Goal: Find specific page/section: Locate item on page

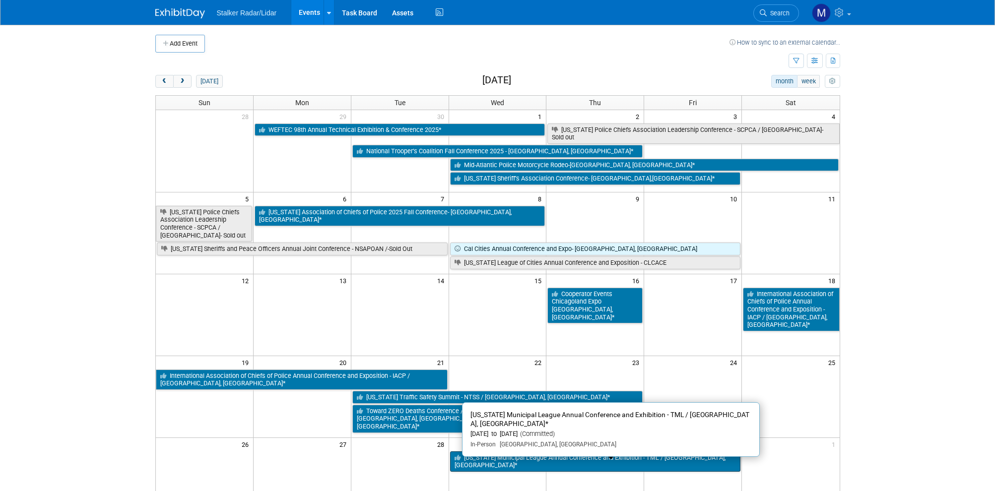
click at [506, 457] on link "[US_STATE] Municipal League Annual Conference and Exhibition - TML / [GEOGRAPHI…" at bounding box center [595, 461] width 291 height 20
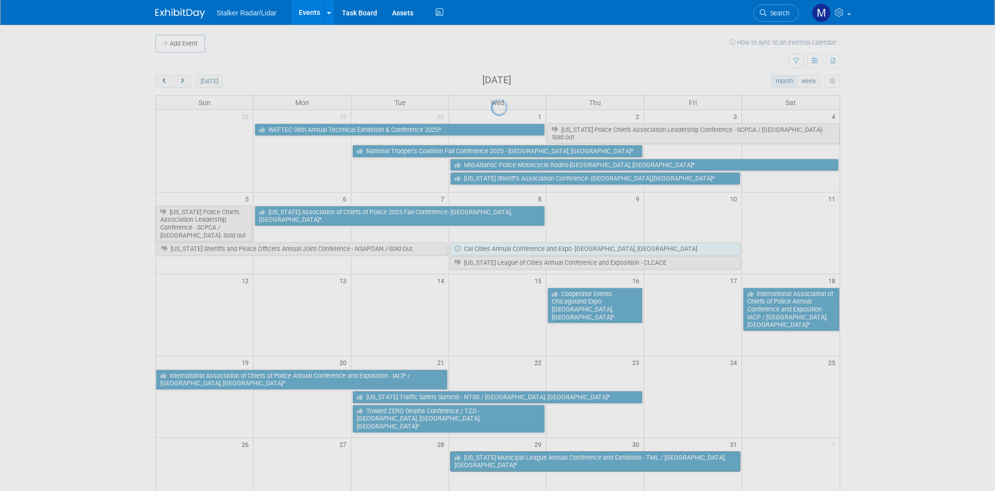
click at [504, 457] on div at bounding box center [498, 245] width 14 height 491
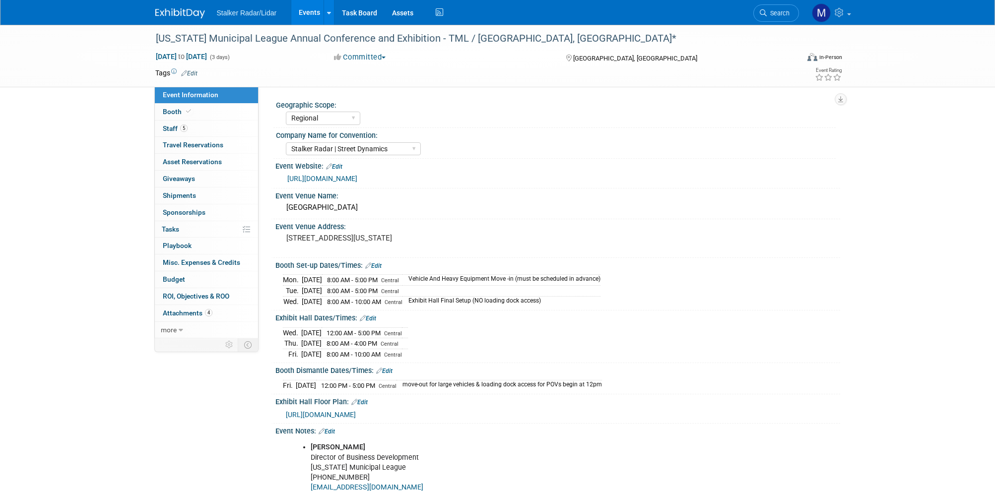
select select "Regional"
select select "Stalker Radar | Street Dynamics"
click at [170, 107] on link "Booth" at bounding box center [206, 112] width 103 height 16
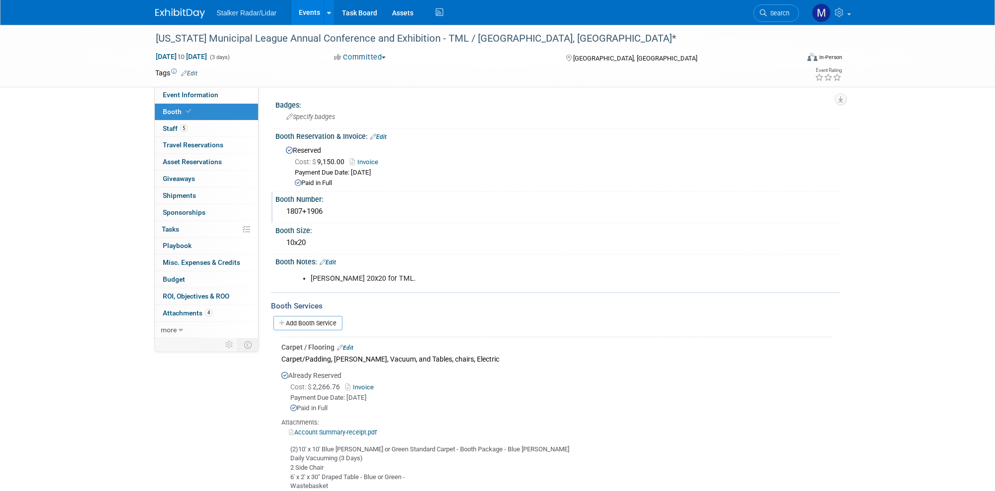
drag, startPoint x: 327, startPoint y: 209, endPoint x: 286, endPoint y: 206, distance: 41.8
click at [286, 206] on div "1807+1906" at bounding box center [558, 211] width 550 height 15
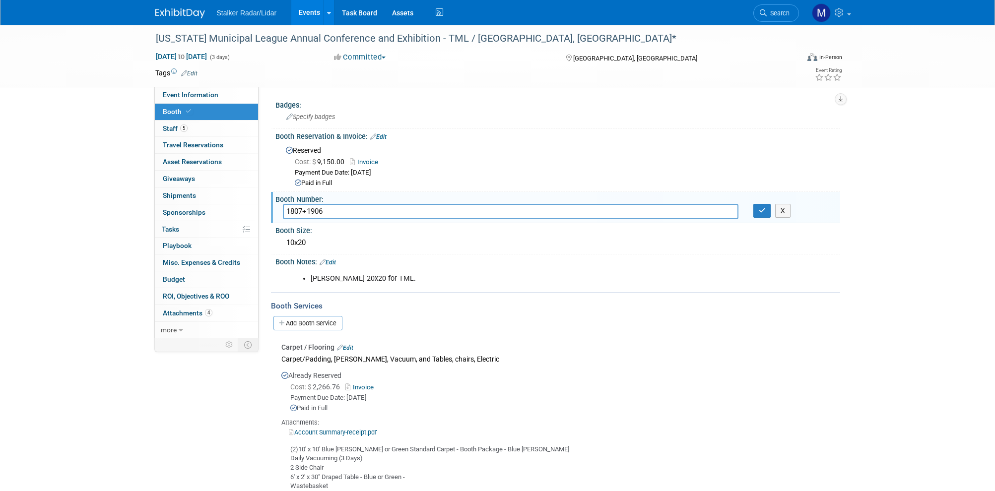
drag, startPoint x: 340, startPoint y: 212, endPoint x: 280, endPoint y: 204, distance: 60.6
click at [280, 204] on div "1807+1906" at bounding box center [510, 211] width 470 height 15
click at [32, 78] on div "Texas Municipal League Annual Conference and Exhibition - TML / Fort Worth, TX*…" at bounding box center [497, 56] width 995 height 63
